Goal: Task Accomplishment & Management: Use online tool/utility

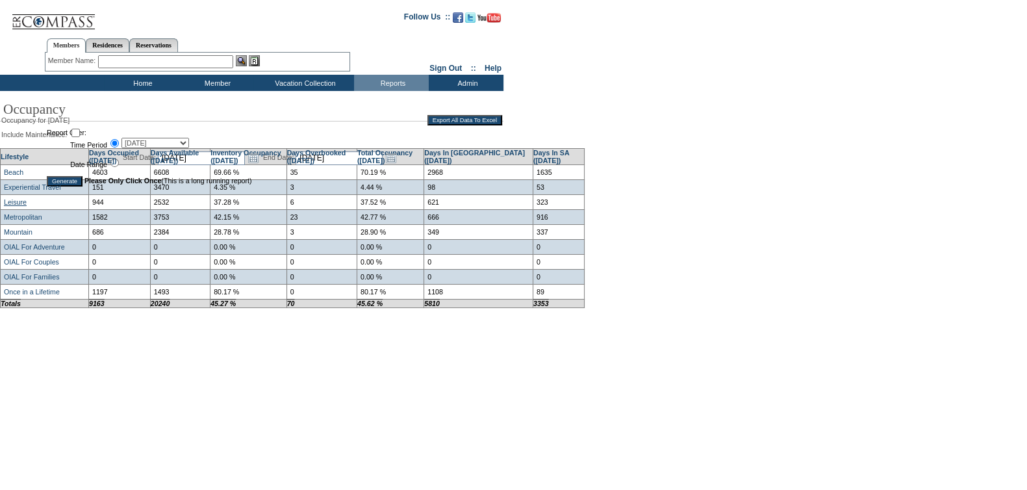
click at [13, 203] on link "Leisure" at bounding box center [15, 202] width 23 height 8
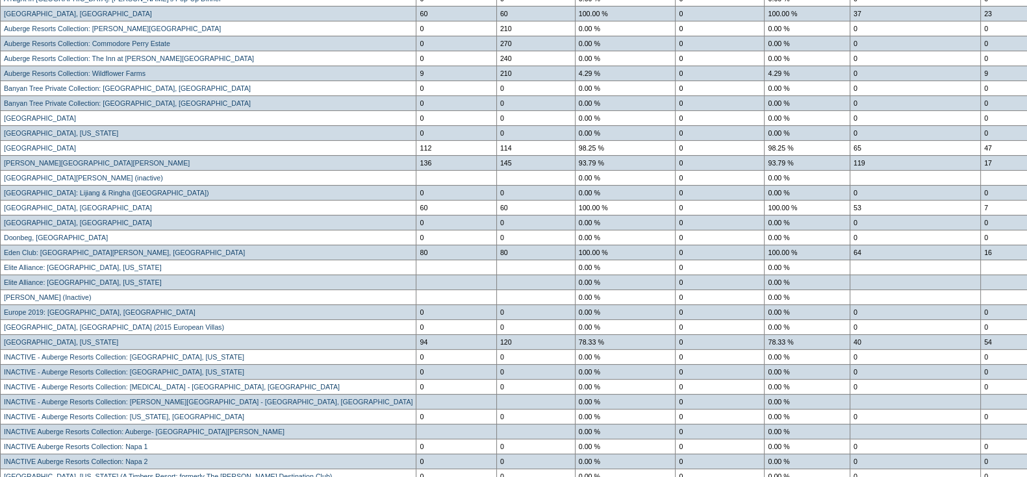
scroll to position [379, 0]
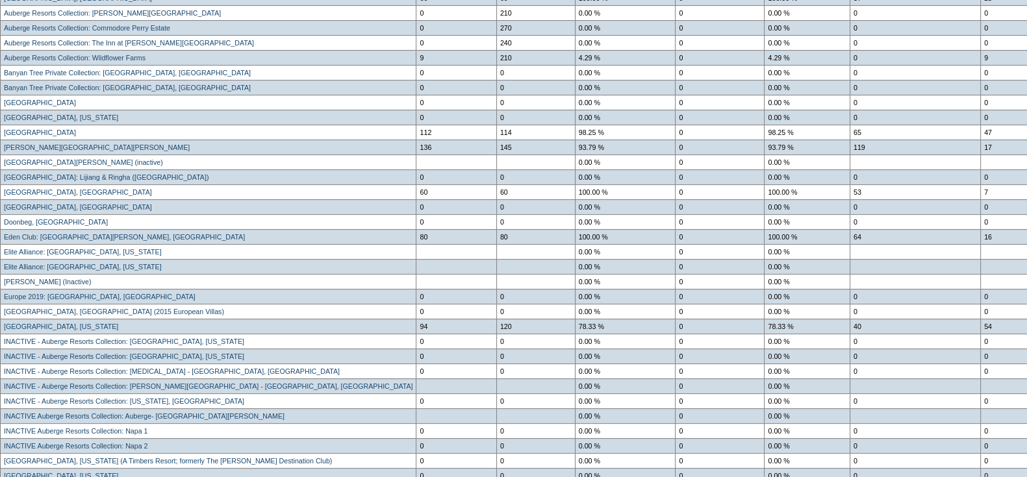
click at [497, 274] on td at bounding box center [535, 266] width 79 height 15
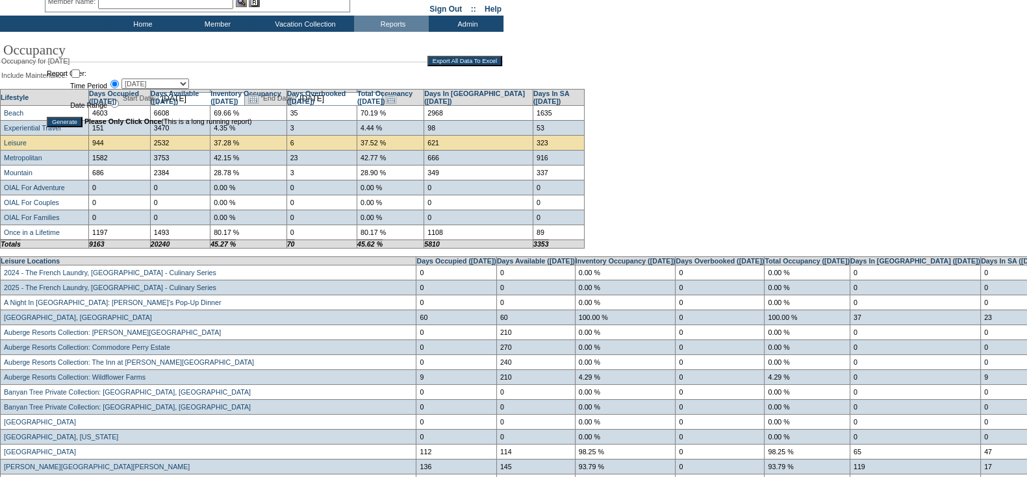
scroll to position [108, 0]
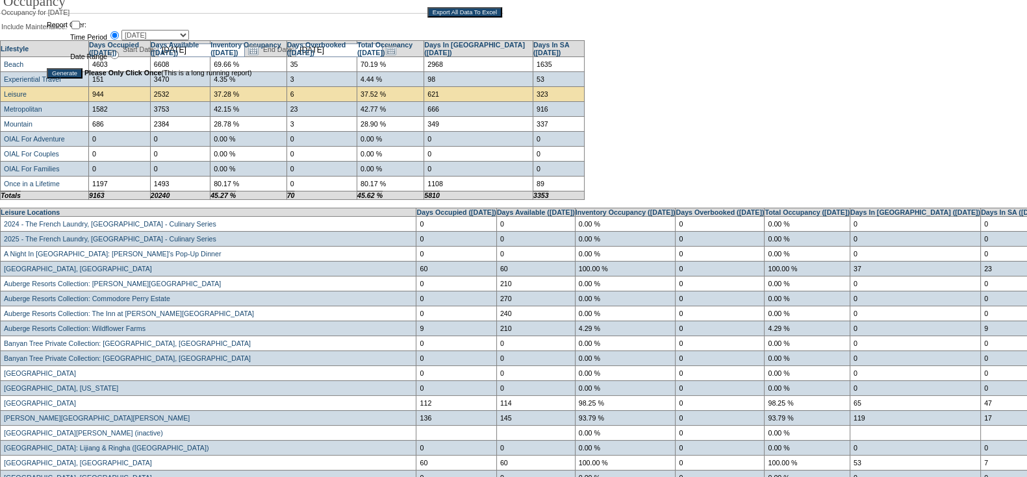
click at [131, 30] on td "Include Maintenance:" at bounding box center [251, 25] width 501 height 12
click at [135, 30] on td "Include Maintenance:" at bounding box center [251, 25] width 501 height 12
click at [140, 37] on select "30 Days Forward 60 Days Forward 90 Days Forward September, 2025 August, 2025 Ju…" at bounding box center [155, 35] width 68 height 10
select select "-4"
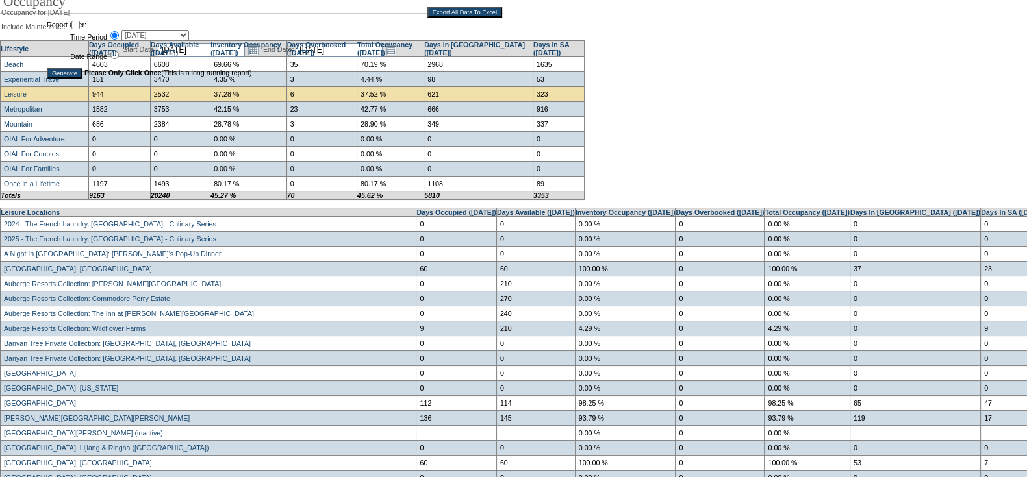
click at [121, 31] on select "30 Days Forward 60 Days Forward 90 Days Forward September, 2025 August, 2025 Ju…" at bounding box center [155, 35] width 68 height 10
click at [58, 75] on input "Generate" at bounding box center [65, 73] width 36 height 10
